Goal: Information Seeking & Learning: Learn about a topic

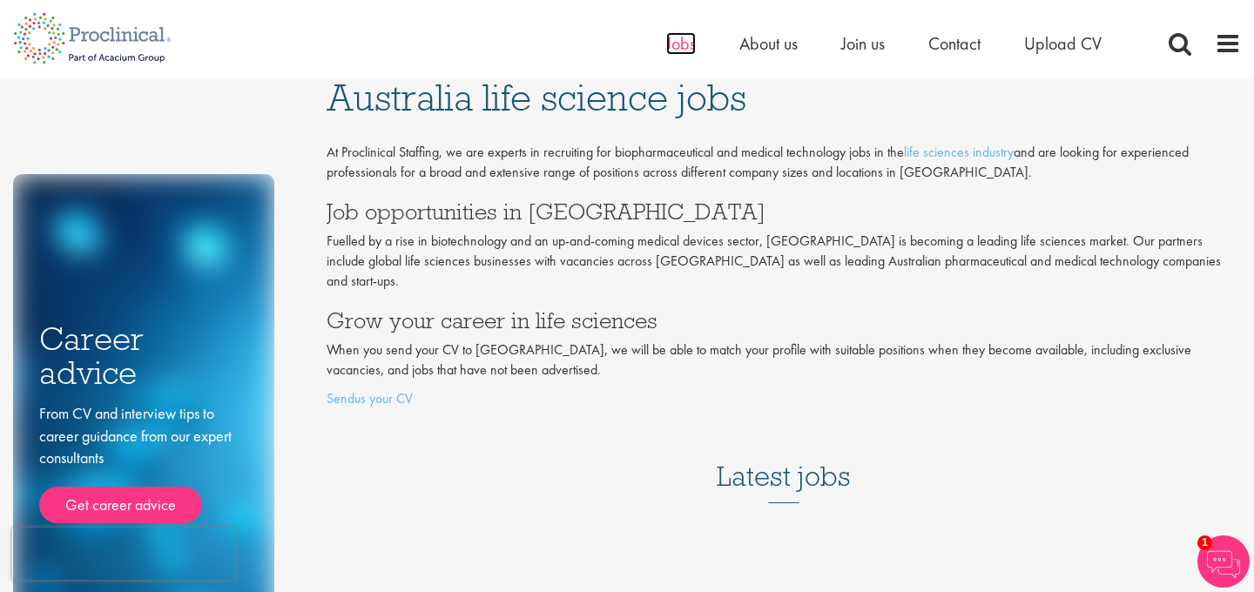
click at [681, 51] on span "Jobs" at bounding box center [681, 43] width 30 height 23
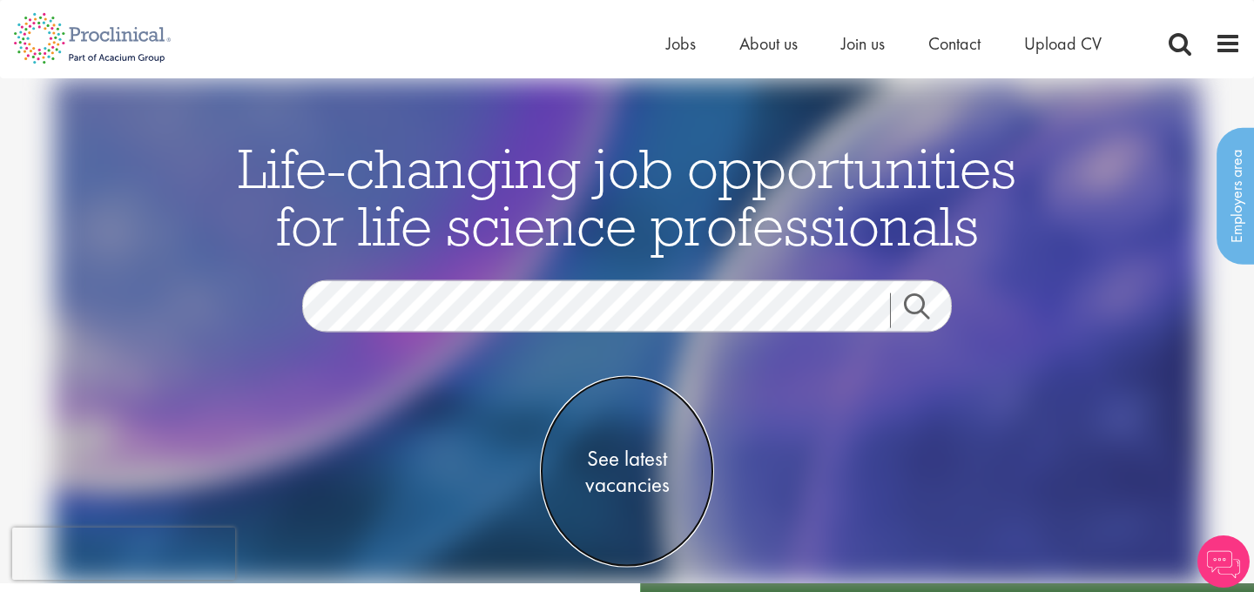
click at [606, 453] on span "See latest vacancies" at bounding box center [627, 472] width 174 height 52
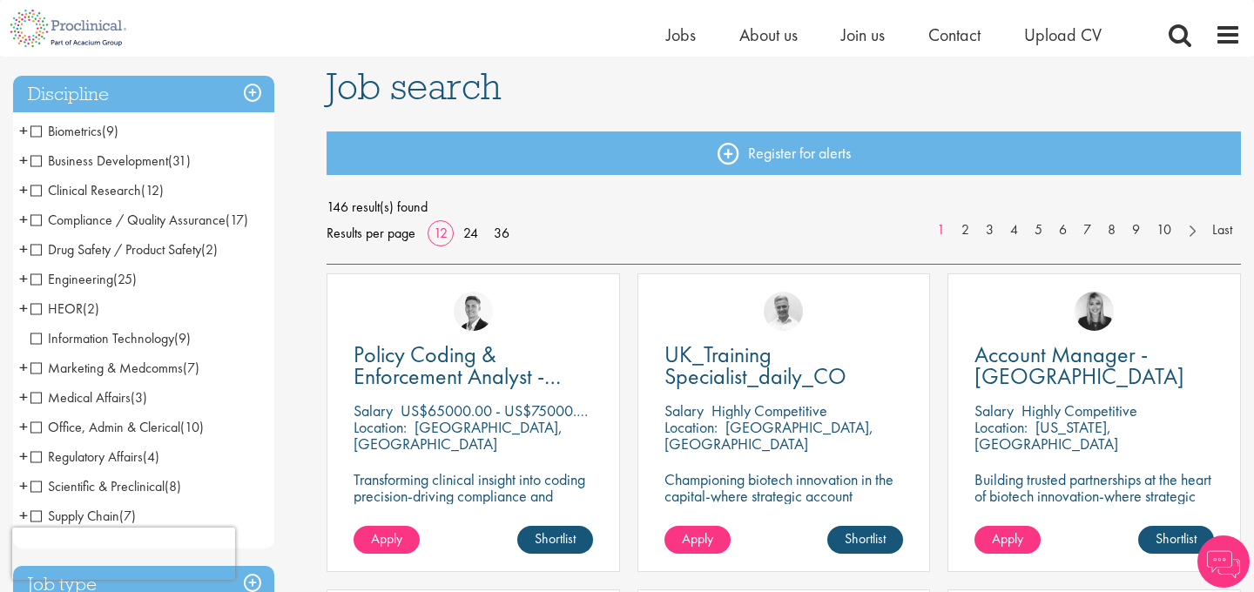
scroll to position [119, 0]
click at [512, 232] on link "36" at bounding box center [502, 233] width 28 height 18
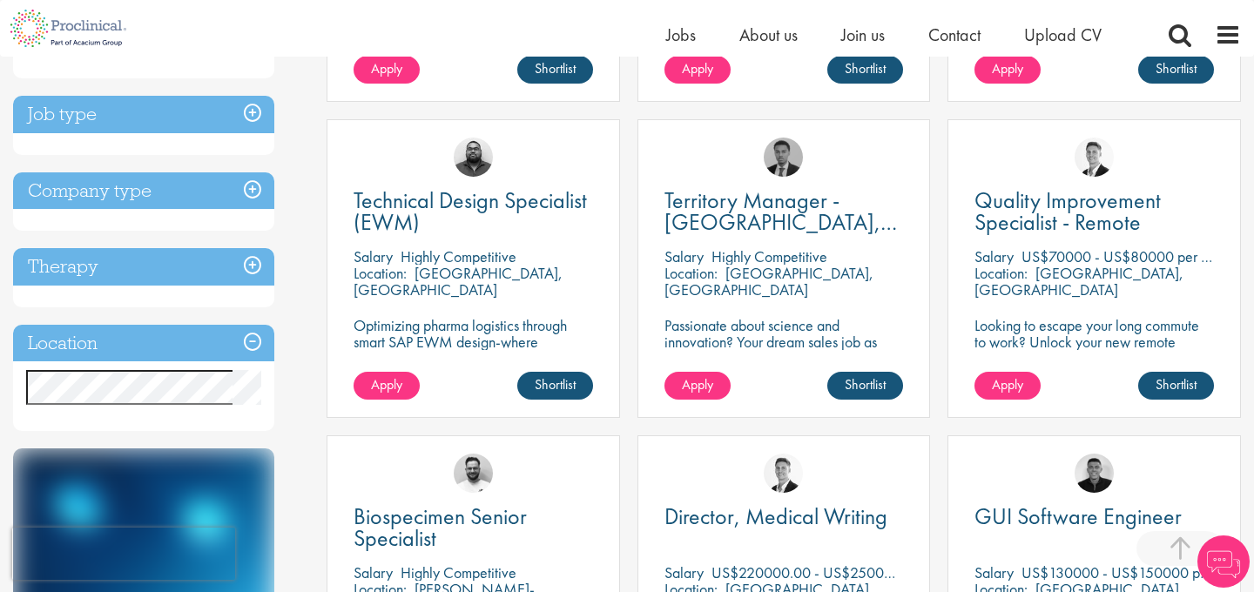
scroll to position [612, 0]
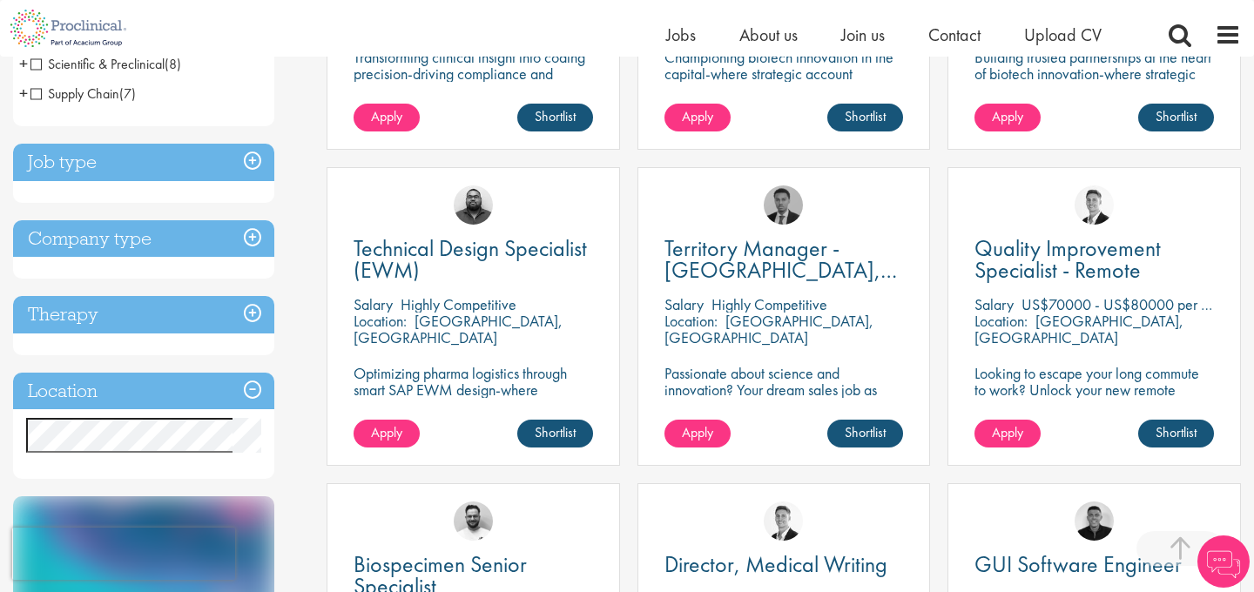
scroll to position [564, 0]
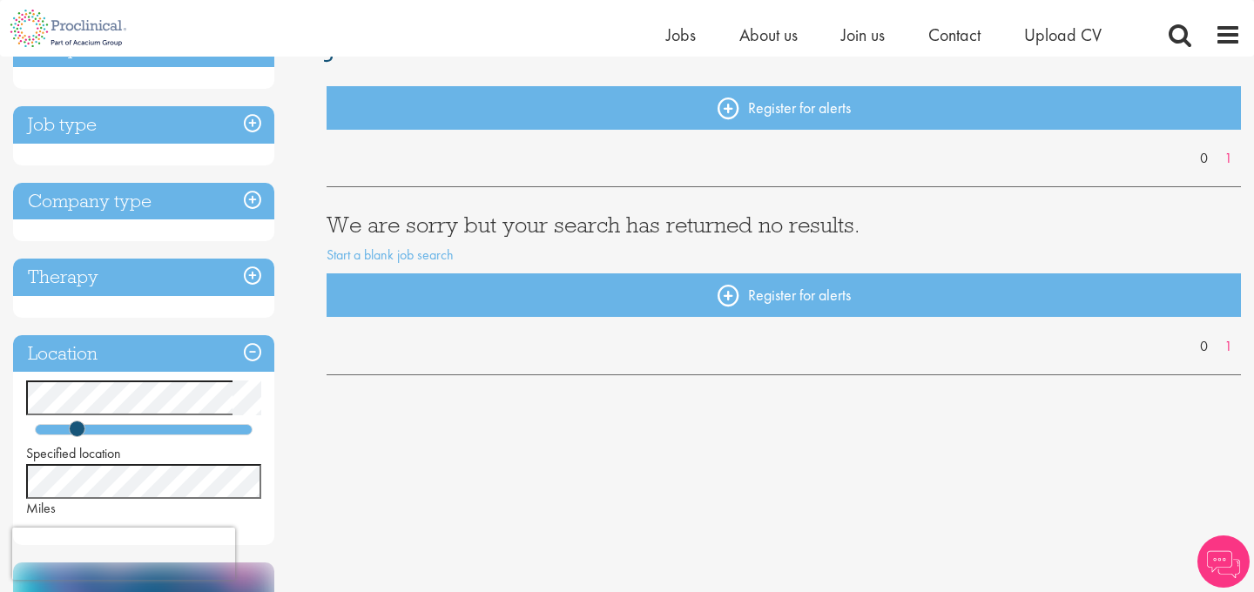
click at [295, 456] on div "Discipline Job type Company type Therapy Location Specified location Miles Sign…" at bounding box center [157, 520] width 314 height 996
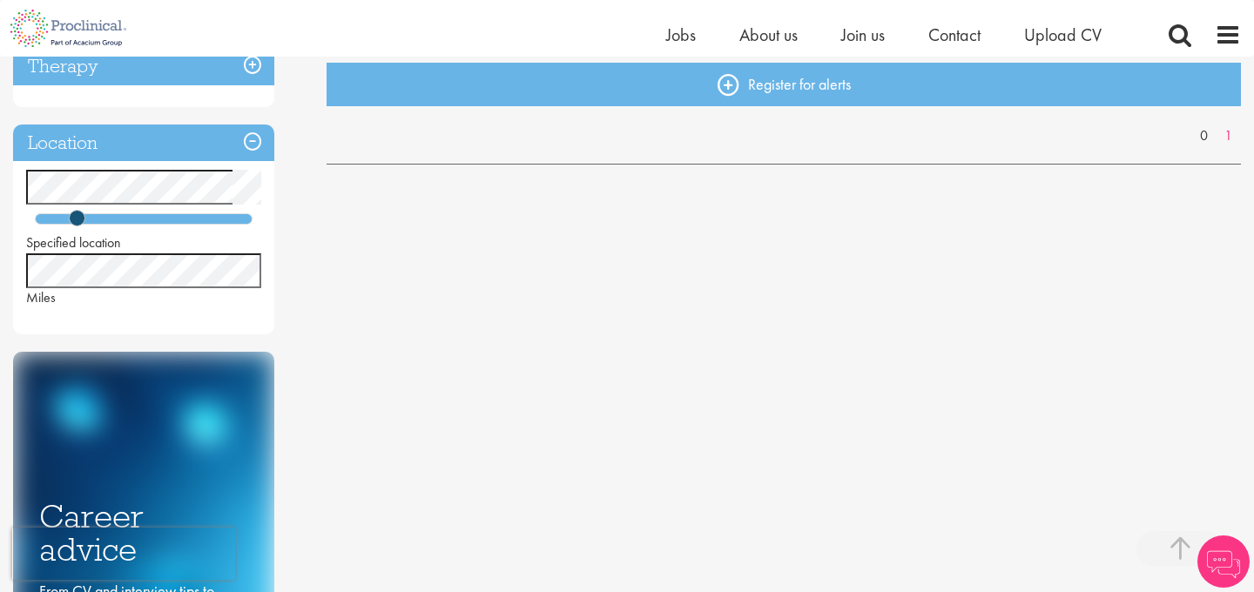
scroll to position [375, 0]
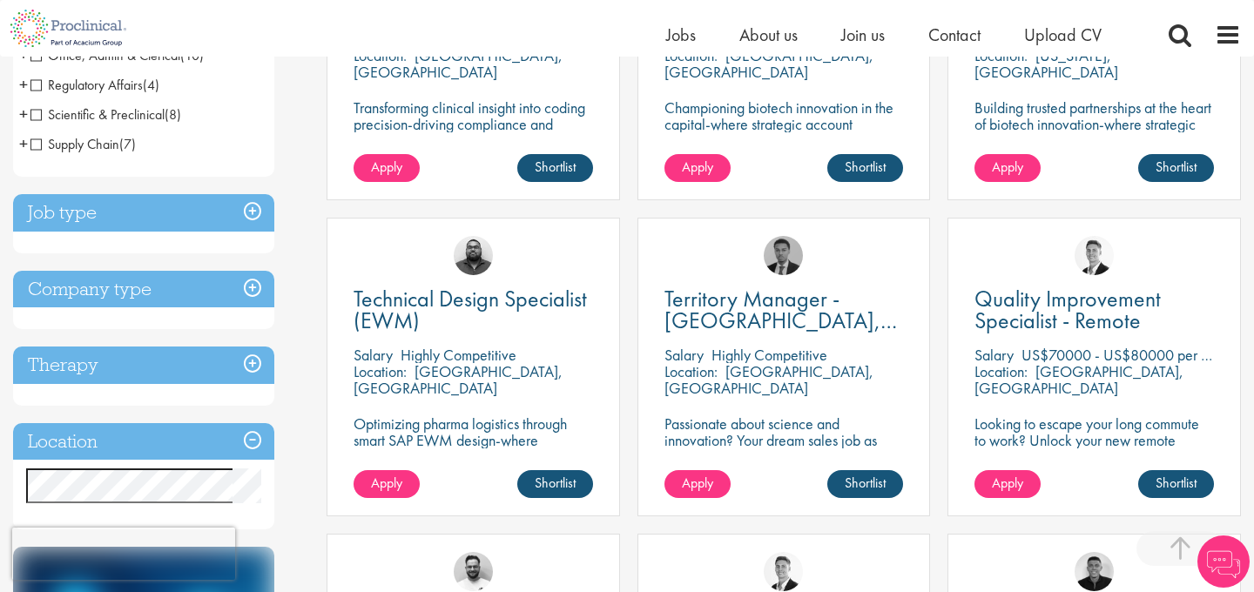
scroll to position [491, 0]
